Goal: Task Accomplishment & Management: Use online tool/utility

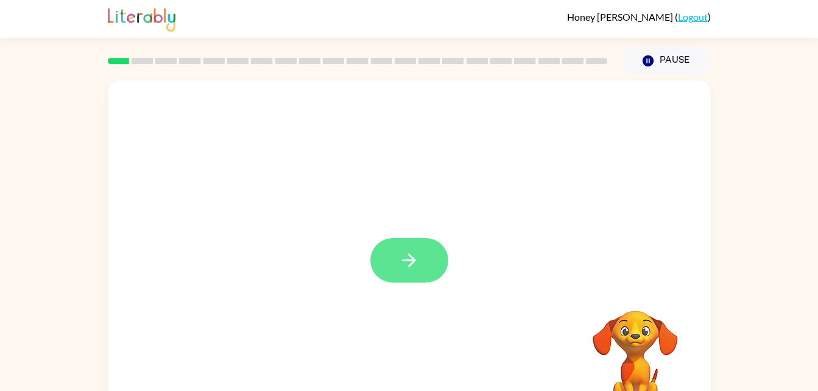
click at [441, 258] on button "button" at bounding box center [409, 260] width 78 height 44
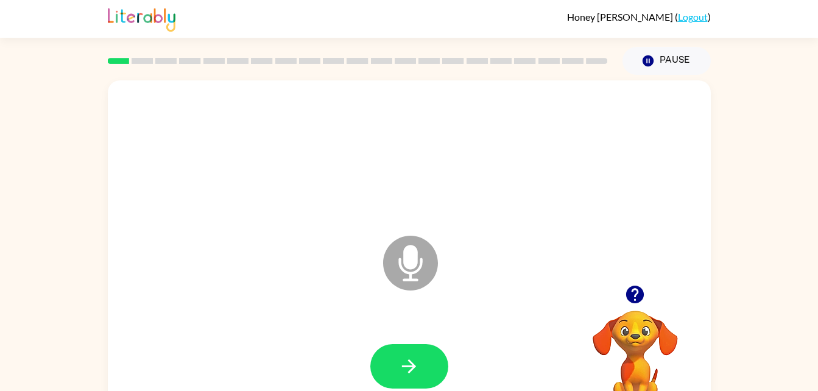
click at [404, 253] on icon "Microphone The Microphone is here when it is your turn to talk" at bounding box center [471, 278] width 183 height 91
click at [414, 356] on icon "button" at bounding box center [408, 366] width 21 height 21
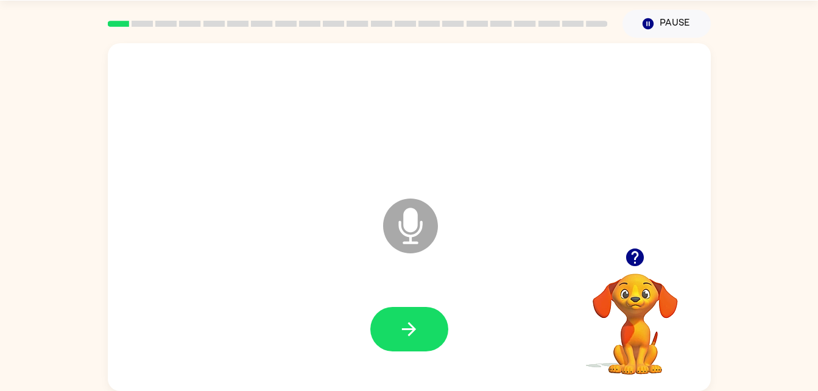
click at [417, 269] on icon "Microphone The Microphone is here when it is your turn to talk" at bounding box center [471, 240] width 183 height 91
click at [415, 293] on div at bounding box center [409, 330] width 578 height 100
click at [413, 267] on icon "Microphone The Microphone is here when it is your turn to talk" at bounding box center [471, 240] width 183 height 91
click at [413, 225] on icon "Microphone The Microphone is here when it is your turn to talk" at bounding box center [471, 240] width 183 height 91
click at [415, 220] on icon "Microphone The Microphone is here when it is your turn to talk" at bounding box center [471, 240] width 183 height 91
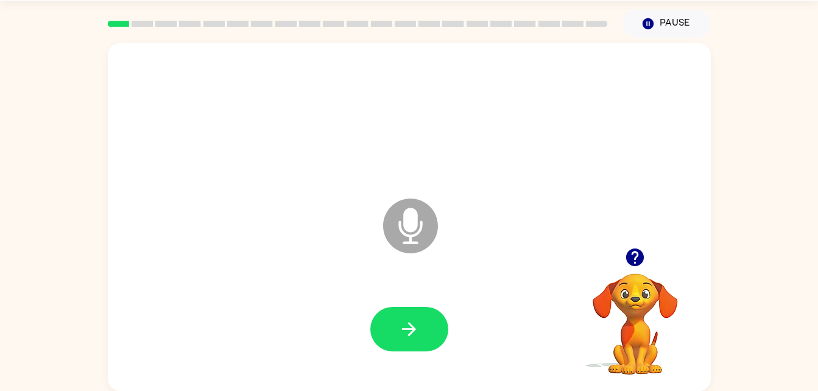
click at [417, 222] on icon "Microphone The Microphone is here when it is your turn to talk" at bounding box center [471, 240] width 183 height 91
click at [652, 301] on video "Your browser must support playing .mp4 files to use Literably. Please try using…" at bounding box center [635, 316] width 122 height 122
click at [653, 29] on icon "Pause" at bounding box center [647, 23] width 13 height 13
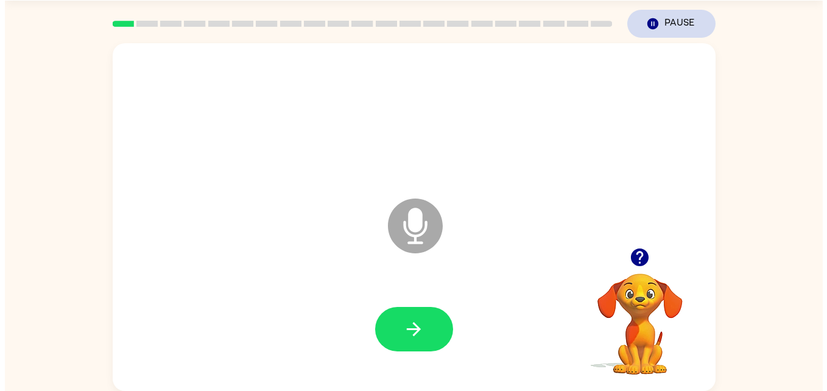
scroll to position [0, 0]
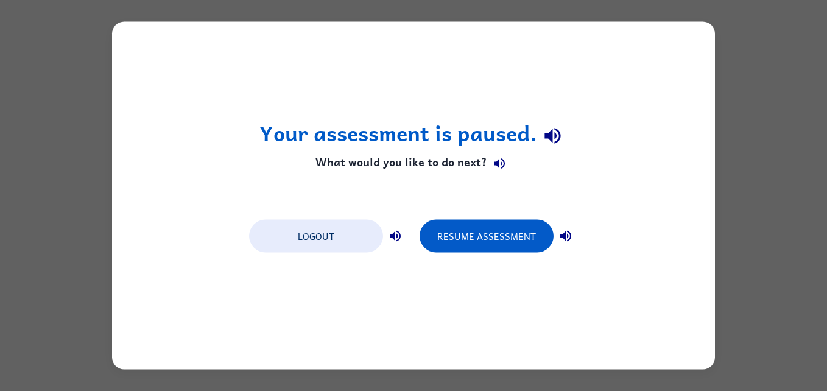
click at [386, 272] on div "Your assessment is paused. What would you like to do next? Logout Resume Assess…" at bounding box center [413, 196] width 603 height 348
click at [366, 236] on button "Logout" at bounding box center [316, 236] width 134 height 33
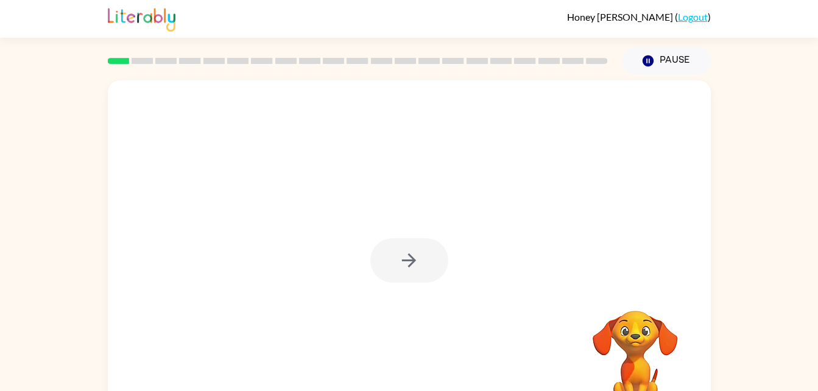
click at [413, 251] on div at bounding box center [409, 260] width 78 height 44
click at [401, 258] on div at bounding box center [409, 260] width 78 height 44
click at [423, 274] on button "button" at bounding box center [409, 260] width 78 height 44
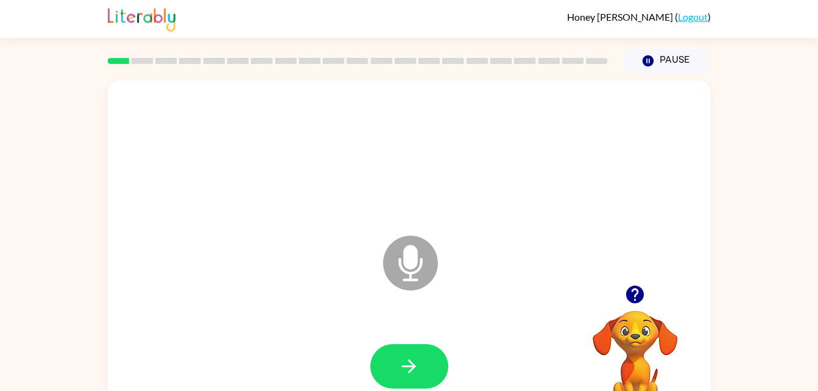
click at [790, 312] on div "Microphone The Microphone is here when it is your turn to talk Your browser mus…" at bounding box center [409, 251] width 818 height 353
click at [594, 287] on div at bounding box center [635, 294] width 122 height 31
click at [575, 318] on video "Your browser must support playing .mp4 files to use Literably. Please try using…" at bounding box center [635, 353] width 122 height 122
click at [437, 381] on button "button" at bounding box center [409, 366] width 78 height 44
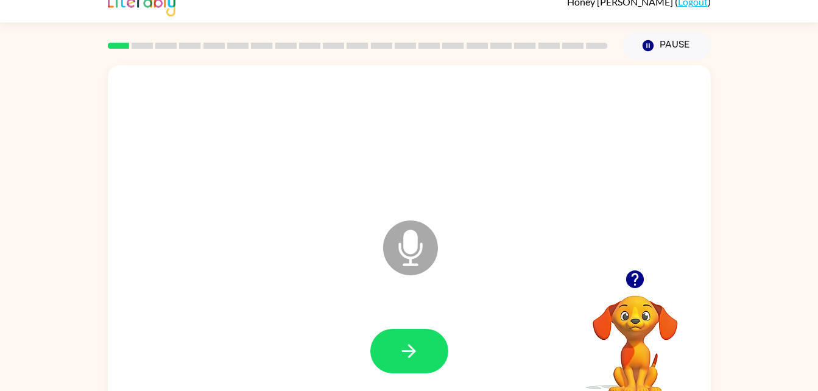
scroll to position [22, 0]
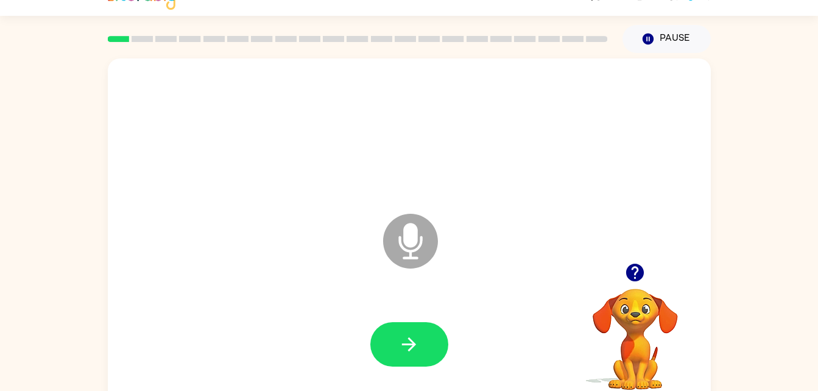
click at [404, 242] on icon "Microphone The Microphone is here when it is your turn to talk" at bounding box center [471, 256] width 183 height 91
click at [404, 241] on icon "Microphone The Microphone is here when it is your turn to talk" at bounding box center [471, 256] width 183 height 91
click at [423, 237] on icon at bounding box center [410, 241] width 55 height 55
click at [429, 243] on icon at bounding box center [410, 241] width 55 height 55
click at [415, 233] on icon "Microphone The Microphone is here when it is your turn to talk" at bounding box center [471, 256] width 183 height 91
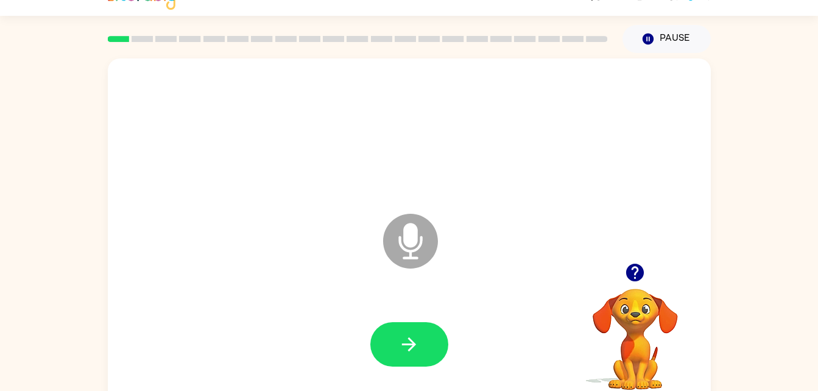
click at [451, 240] on icon "Microphone The Microphone is here when it is your turn to talk" at bounding box center [471, 256] width 183 height 91
click at [382, 173] on div at bounding box center [409, 133] width 578 height 100
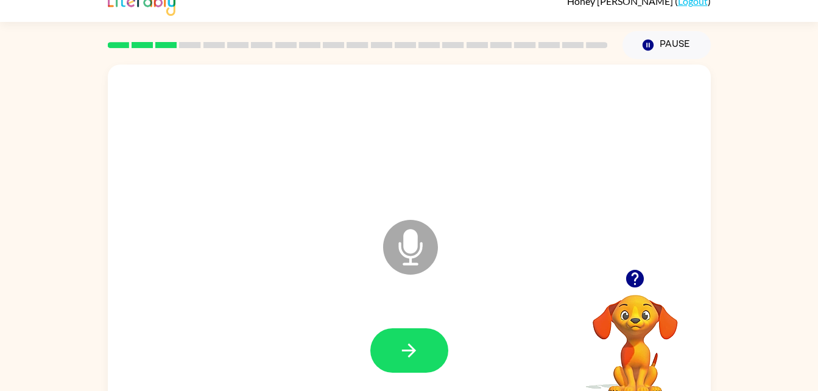
scroll to position [15, 0]
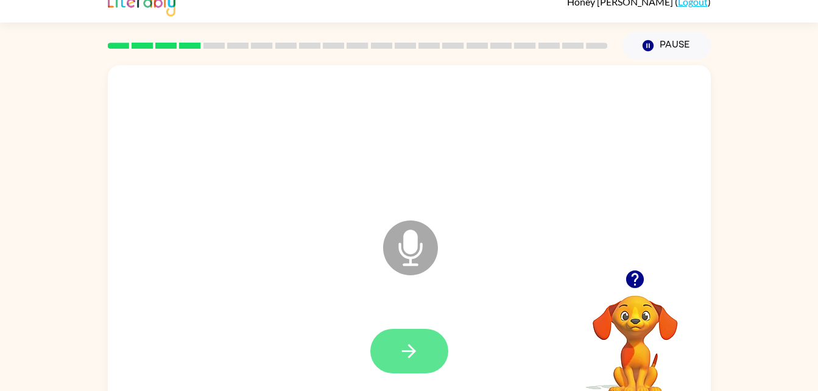
click at [434, 360] on button "button" at bounding box center [409, 351] width 78 height 44
click at [409, 258] on icon "Microphone The Microphone is here when it is your turn to talk" at bounding box center [471, 262] width 183 height 91
click at [390, 245] on icon at bounding box center [410, 247] width 55 height 55
click at [405, 350] on icon "button" at bounding box center [409, 351] width 14 height 14
